Goal: Information Seeking & Learning: Learn about a topic

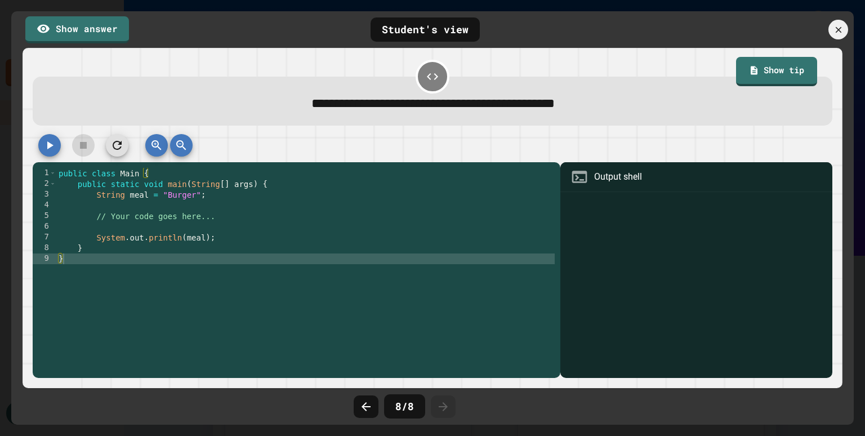
scroll to position [155, 0]
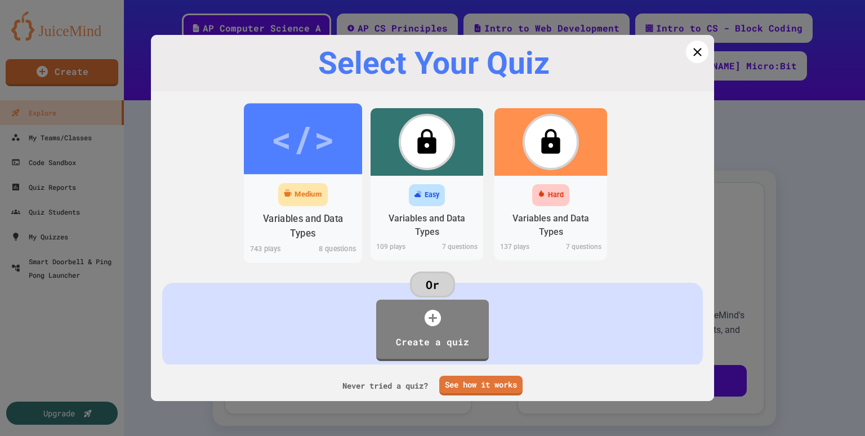
click at [300, 219] on div "Variables and Data Types" at bounding box center [303, 226] width 101 height 28
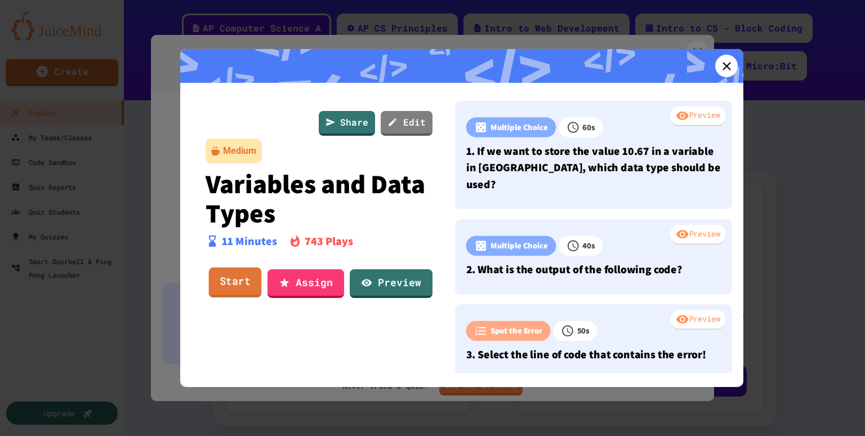
click at [241, 281] on link "Start" at bounding box center [235, 283] width 53 height 30
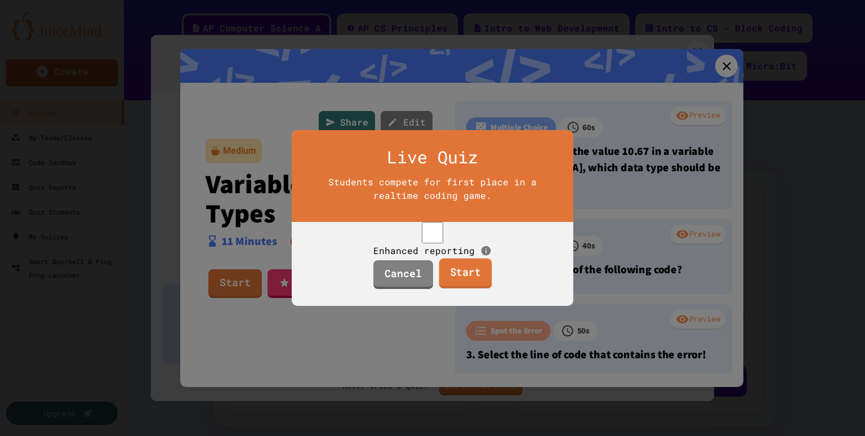
click at [466, 289] on link "Start" at bounding box center [465, 274] width 53 height 30
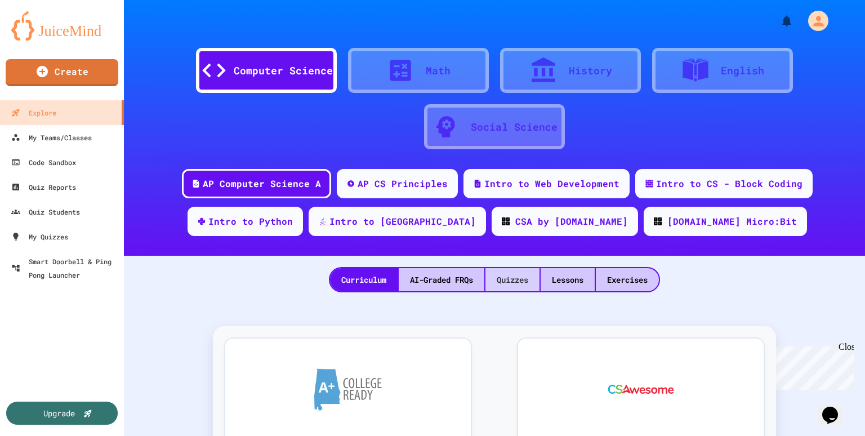
click at [509, 285] on div "Quizzes" at bounding box center [513, 279] width 54 height 23
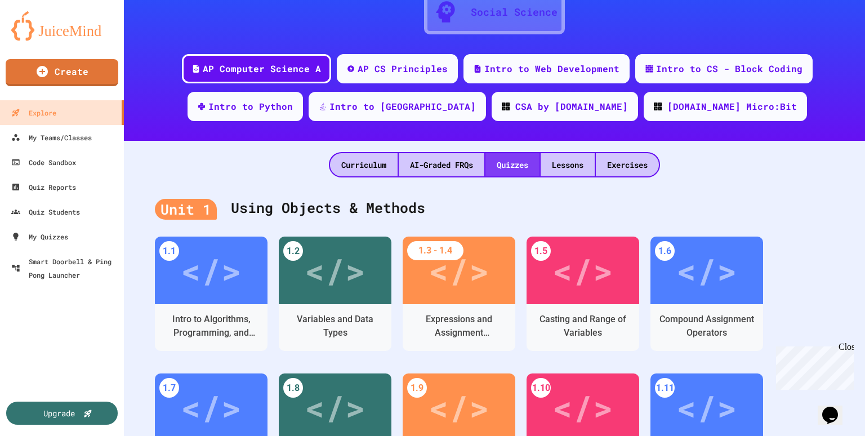
scroll to position [119, 0]
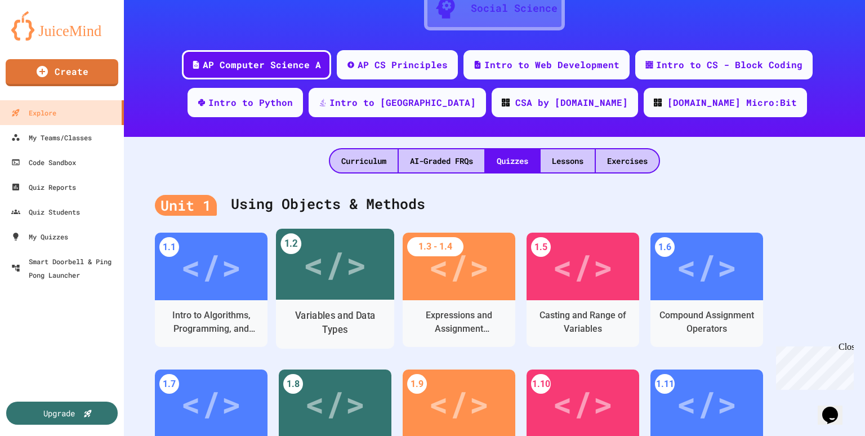
click at [333, 285] on div "</>" at bounding box center [335, 265] width 64 height 54
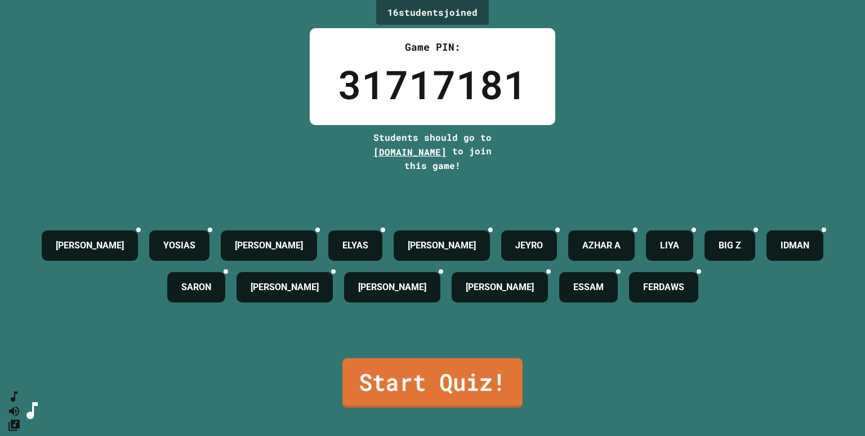
click at [451, 377] on link "Start Quiz!" at bounding box center [432, 383] width 180 height 50
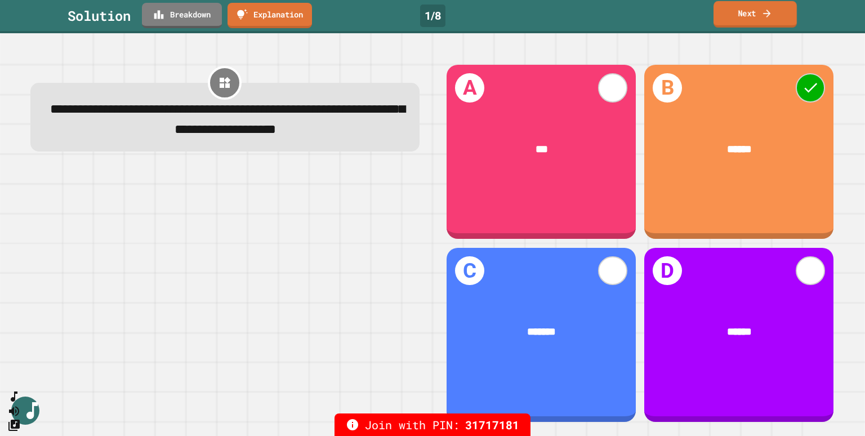
click at [772, 14] on icon at bounding box center [767, 13] width 11 height 12
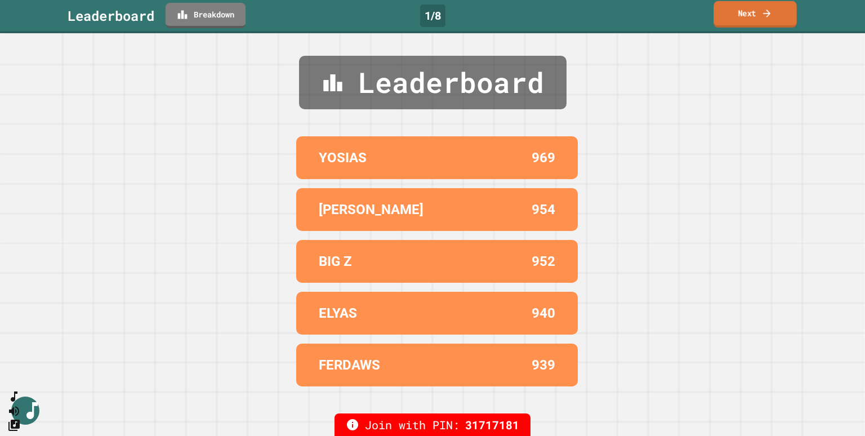
click at [750, 8] on link "Next" at bounding box center [755, 14] width 83 height 26
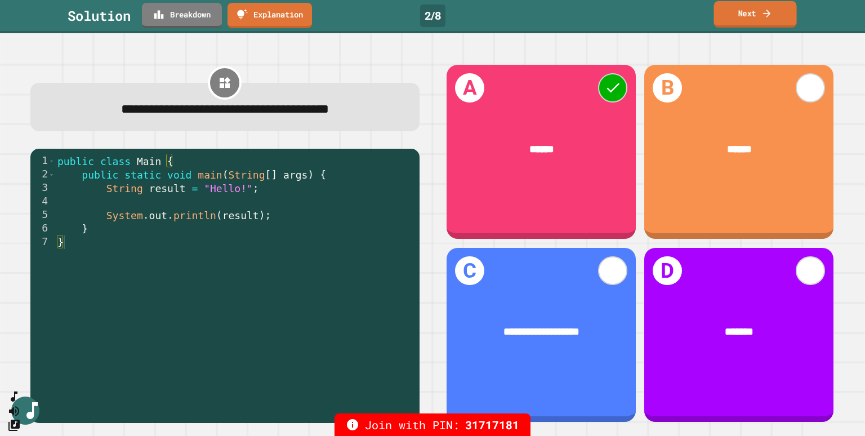
click at [742, 14] on link "Next" at bounding box center [755, 14] width 83 height 26
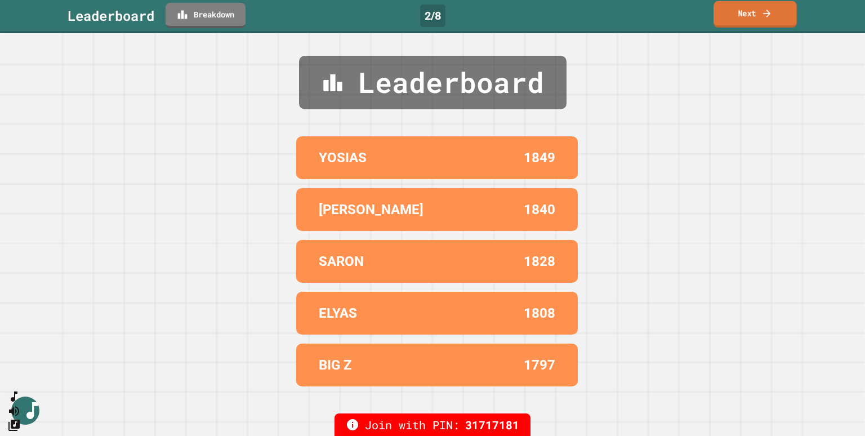
click at [751, 16] on link "Next" at bounding box center [755, 14] width 83 height 26
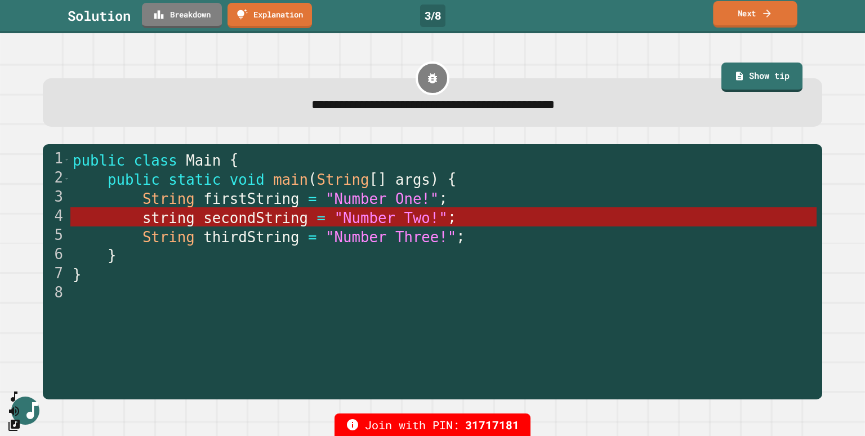
click at [753, 17] on link "Next" at bounding box center [755, 14] width 84 height 26
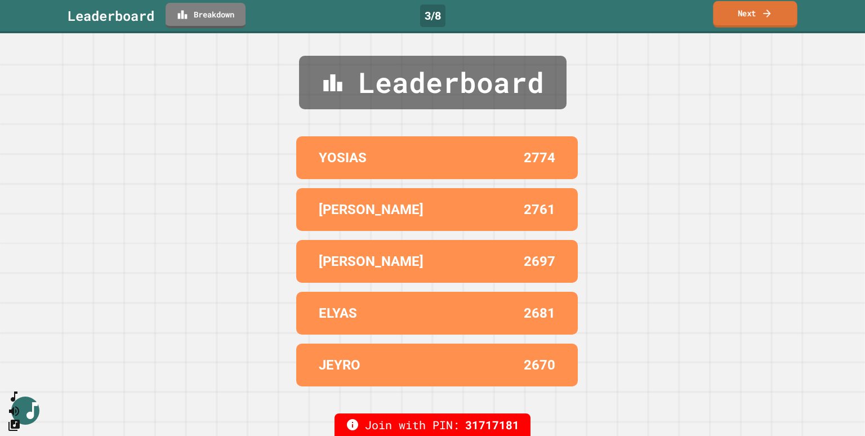
click at [754, 13] on link "Next" at bounding box center [755, 14] width 84 height 26
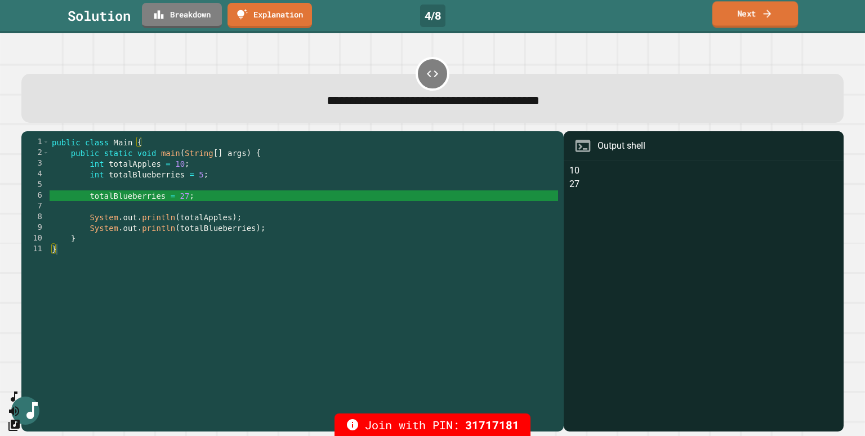
click at [739, 25] on link "Next" at bounding box center [756, 14] width 86 height 26
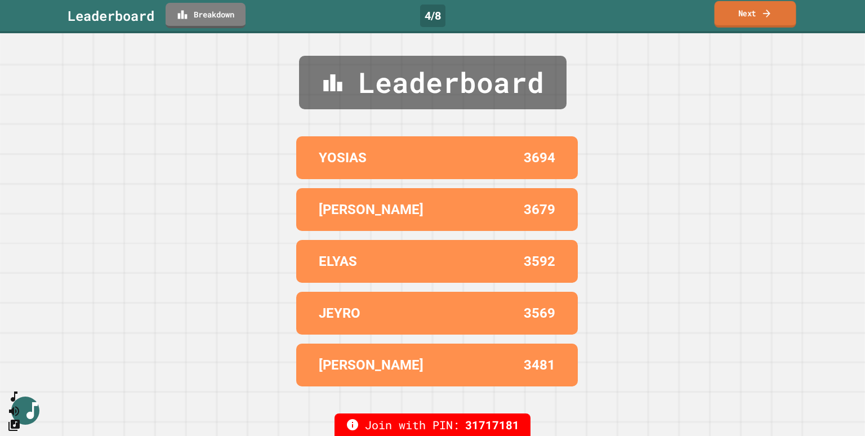
click at [736, 19] on link "Next" at bounding box center [755, 14] width 82 height 26
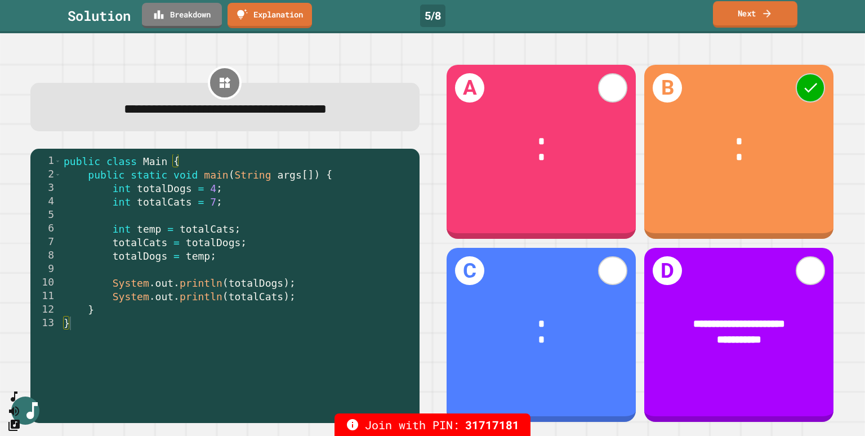
click at [747, 8] on link "Next" at bounding box center [755, 14] width 84 height 26
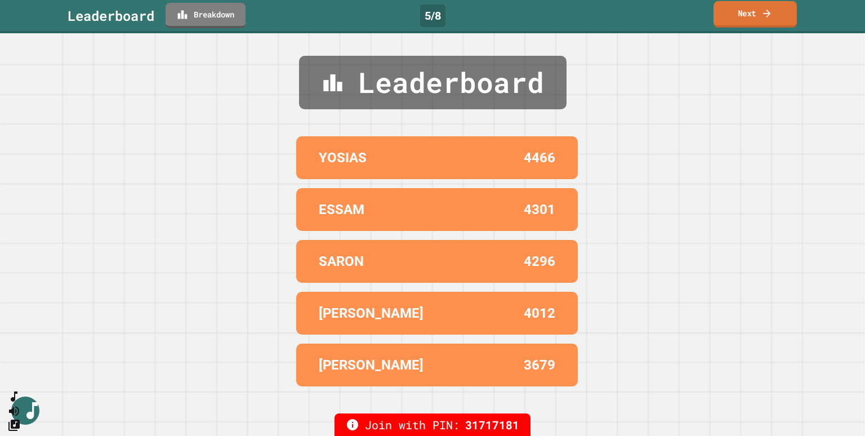
click at [754, 19] on link "Next" at bounding box center [755, 14] width 83 height 26
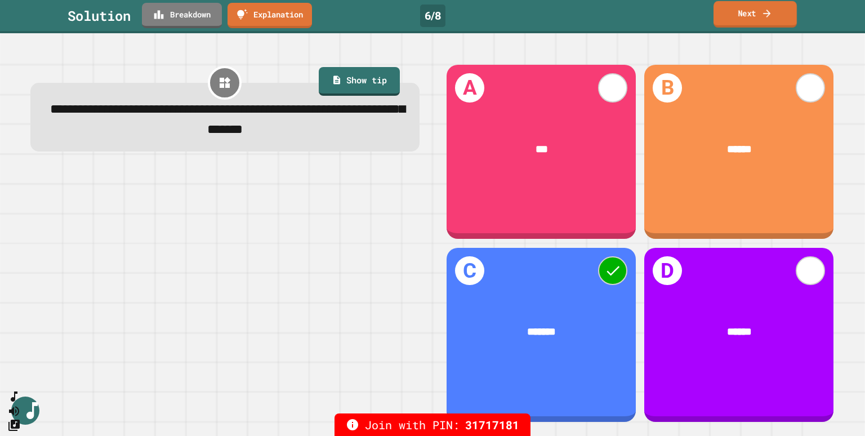
click at [763, 12] on icon at bounding box center [767, 13] width 11 height 12
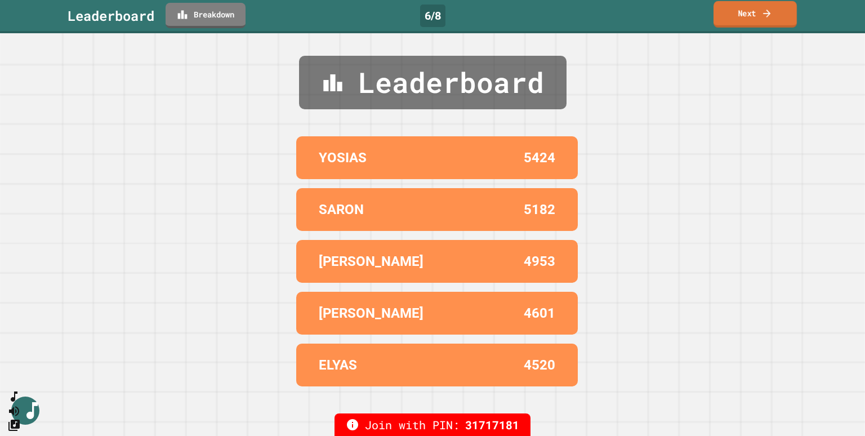
click at [745, 16] on link "Next" at bounding box center [755, 14] width 83 height 26
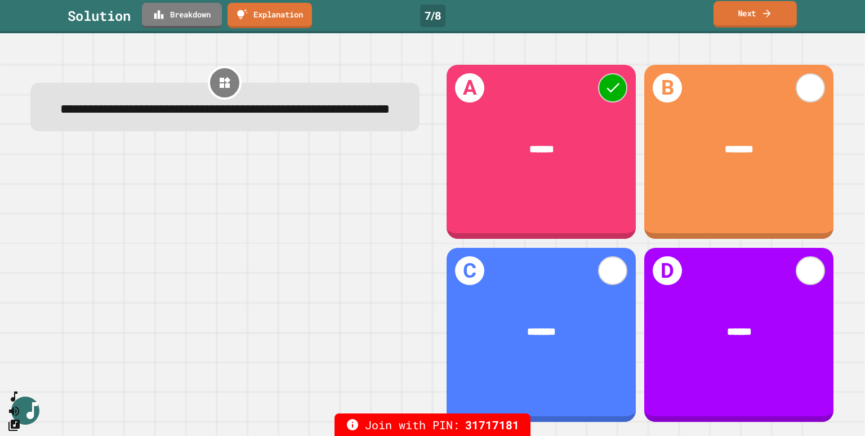
click at [745, 16] on link "Next" at bounding box center [755, 14] width 83 height 26
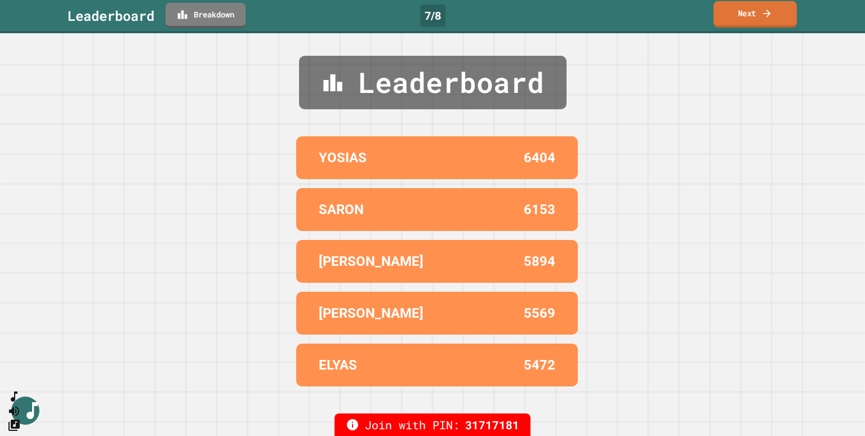
click at [754, 18] on link "Next" at bounding box center [755, 14] width 83 height 26
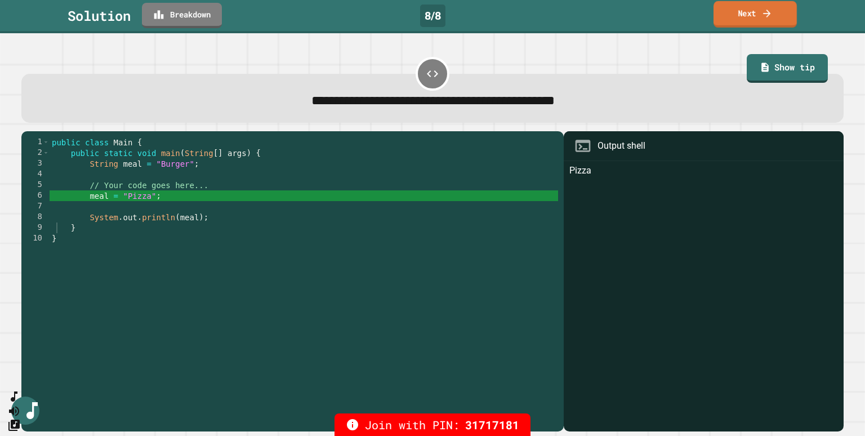
click at [754, 18] on link "Next" at bounding box center [755, 14] width 83 height 26
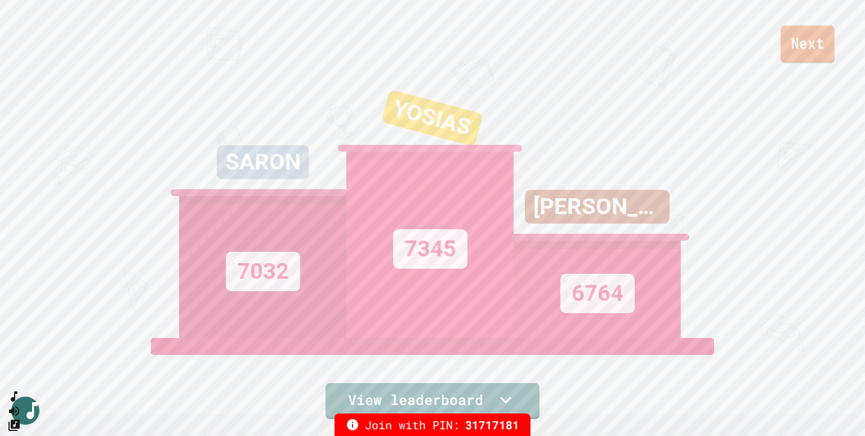
click at [813, 46] on link "Next" at bounding box center [808, 44] width 54 height 37
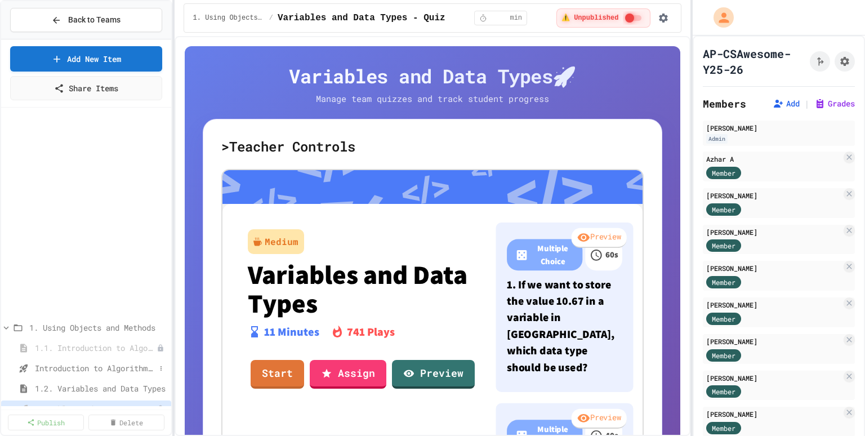
scroll to position [61, 0]
